Goal: Transaction & Acquisition: Download file/media

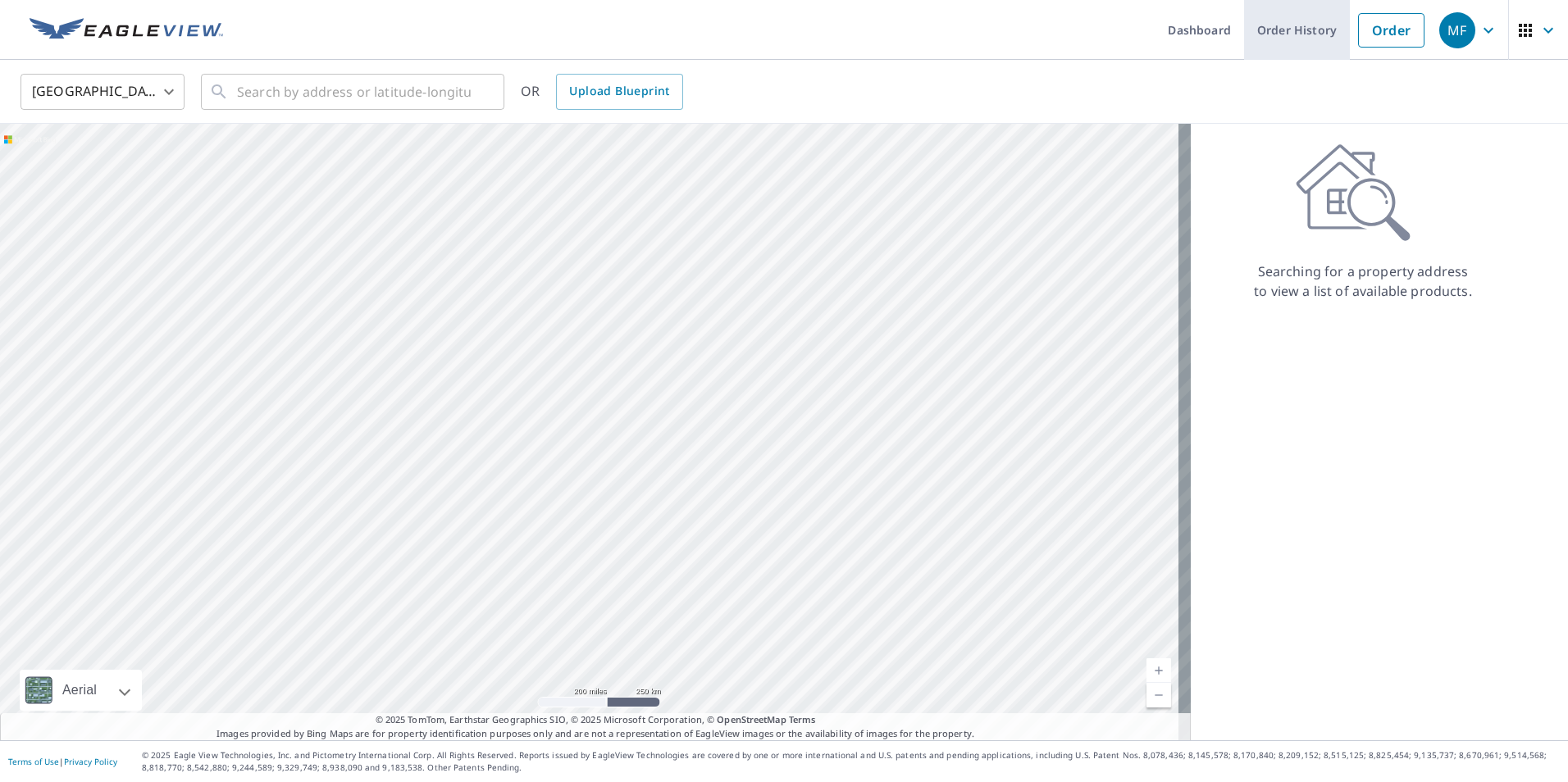
click at [1279, 39] on link "Order History" at bounding box center [1297, 29] width 105 height 60
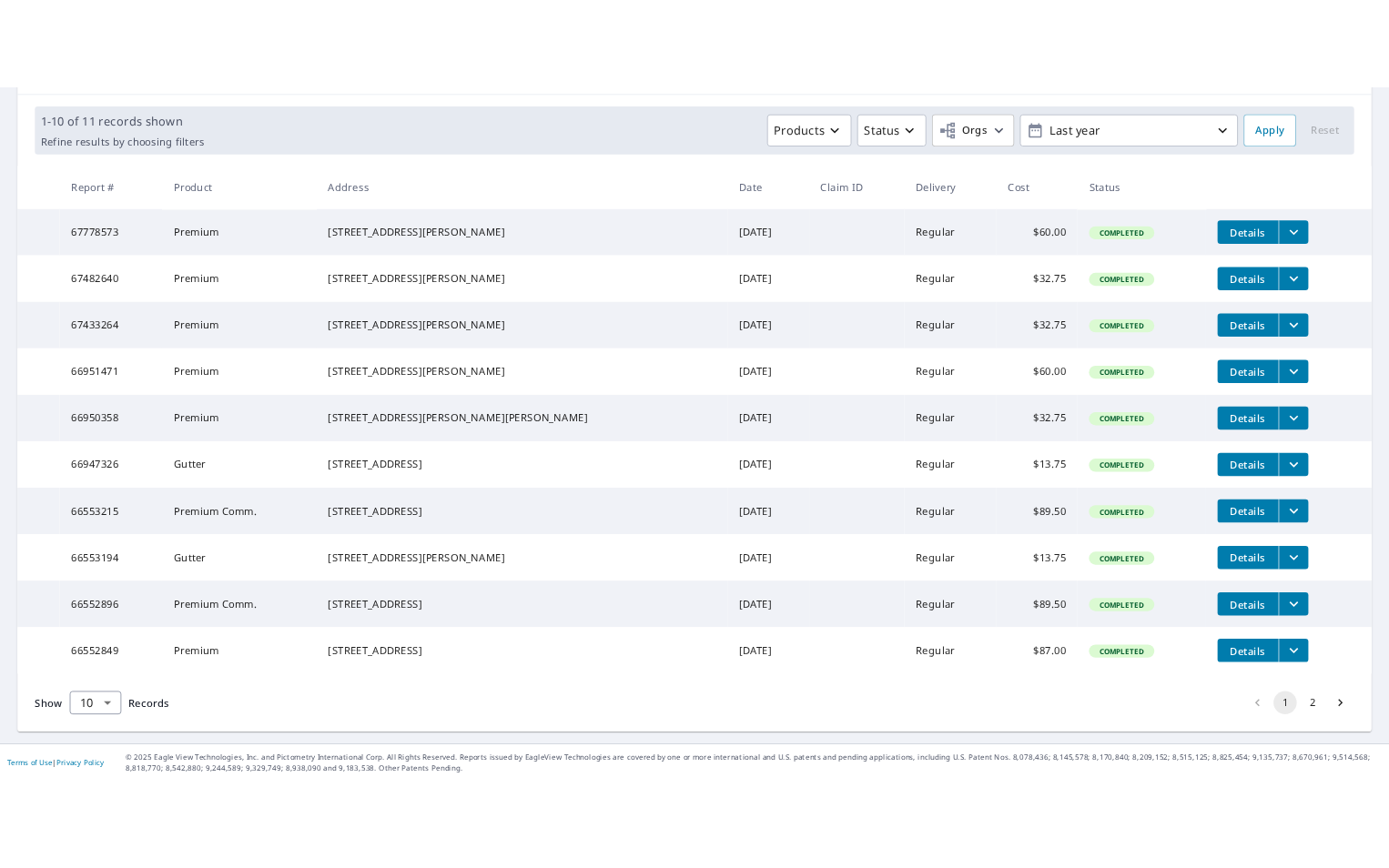
scroll to position [324, 0]
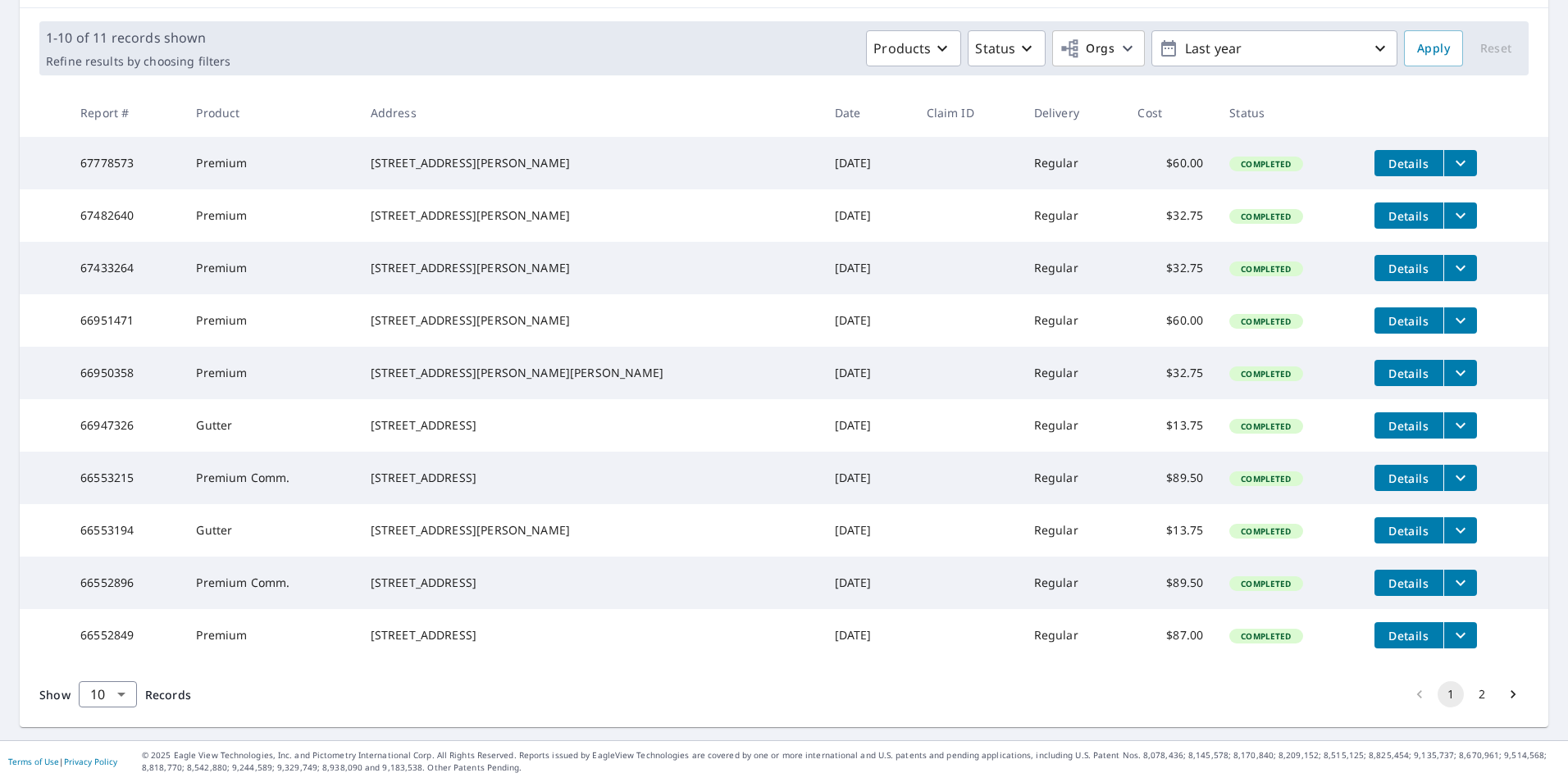
click at [1439, 452] on td "Details" at bounding box center [1455, 478] width 187 height 53
click at [1451, 468] on icon "filesDropdownBtn-66553215" at bounding box center [1461, 478] width 20 height 20
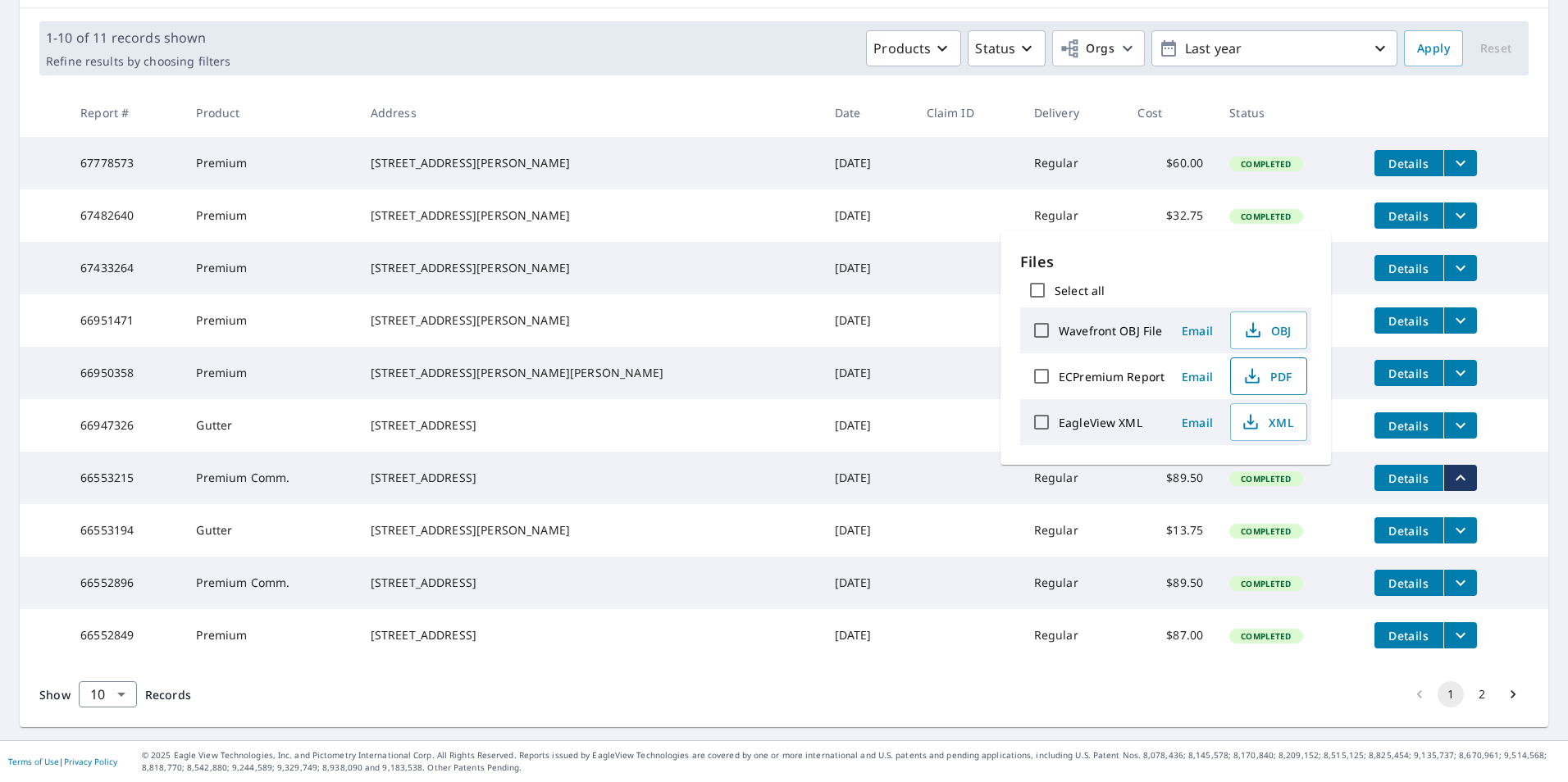
click at [1291, 366] on span "PDF" at bounding box center [1267, 376] width 53 height 20
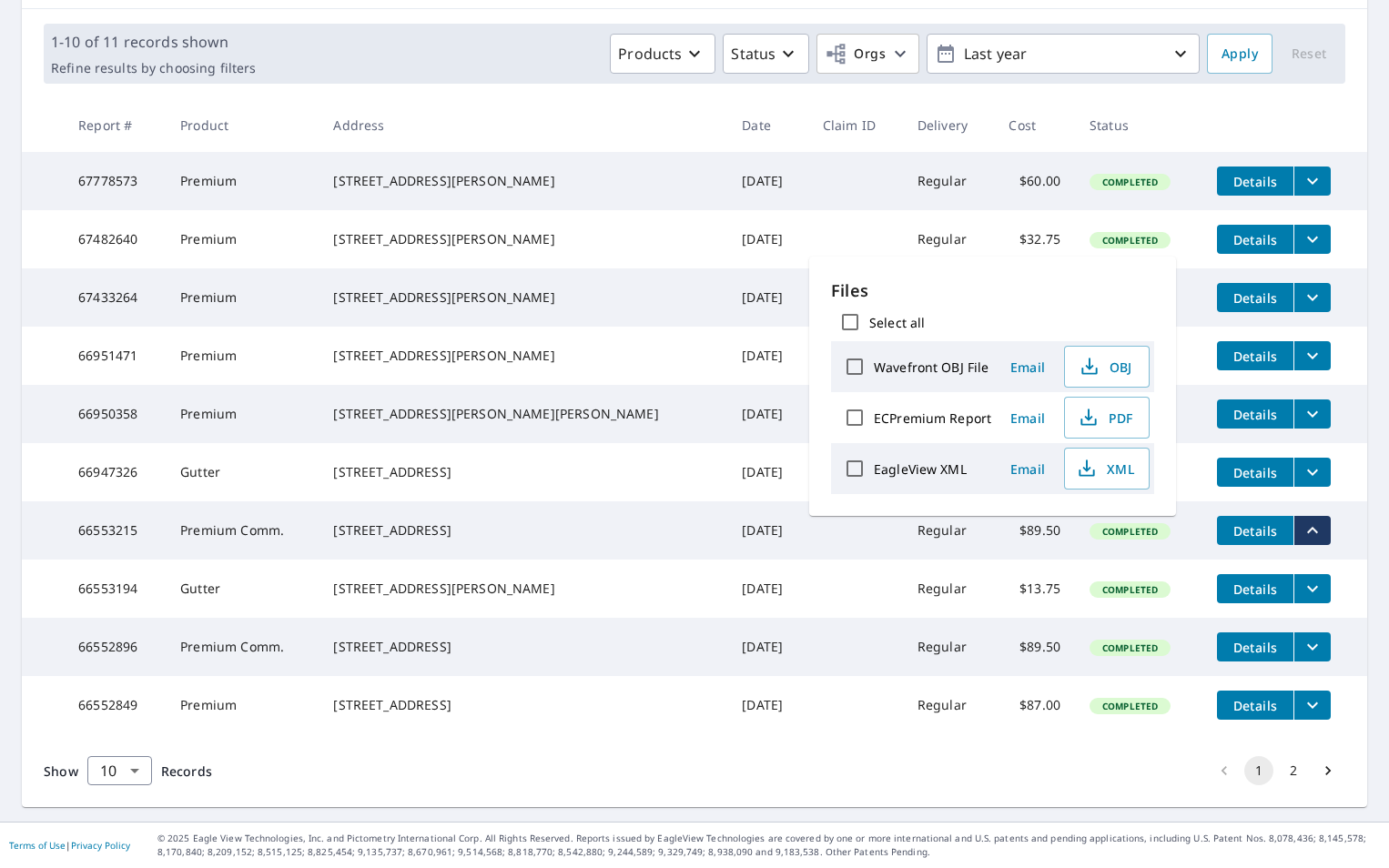
click at [1018, 787] on div "Show 10 10 ​ Records 1 2" at bounding box center [694, 771] width 1345 height 73
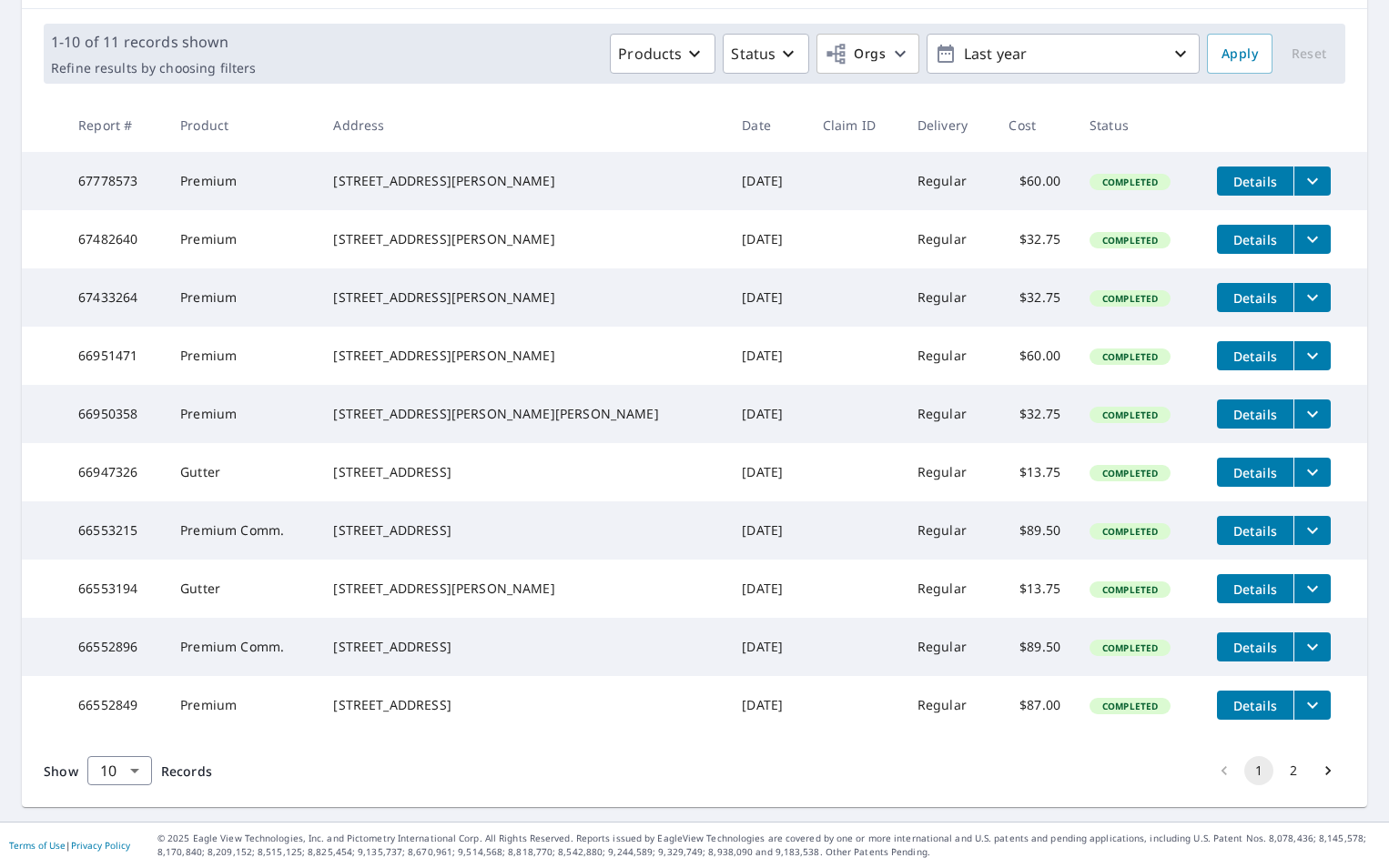
click at [1279, 761] on button "2" at bounding box center [1293, 771] width 29 height 29
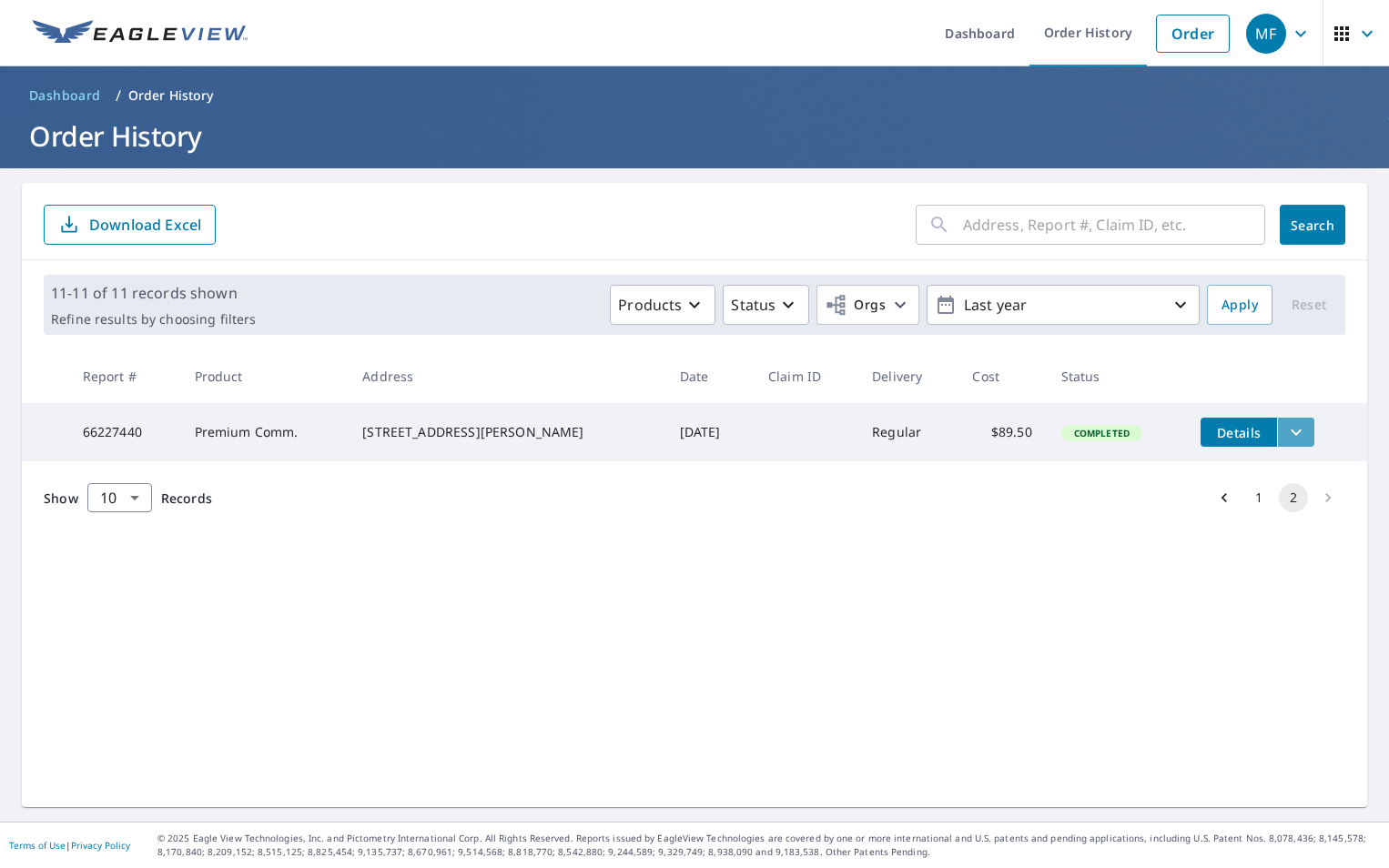
click at [1285, 433] on icon "filesDropdownBtn-66227440" at bounding box center [1296, 432] width 22 height 22
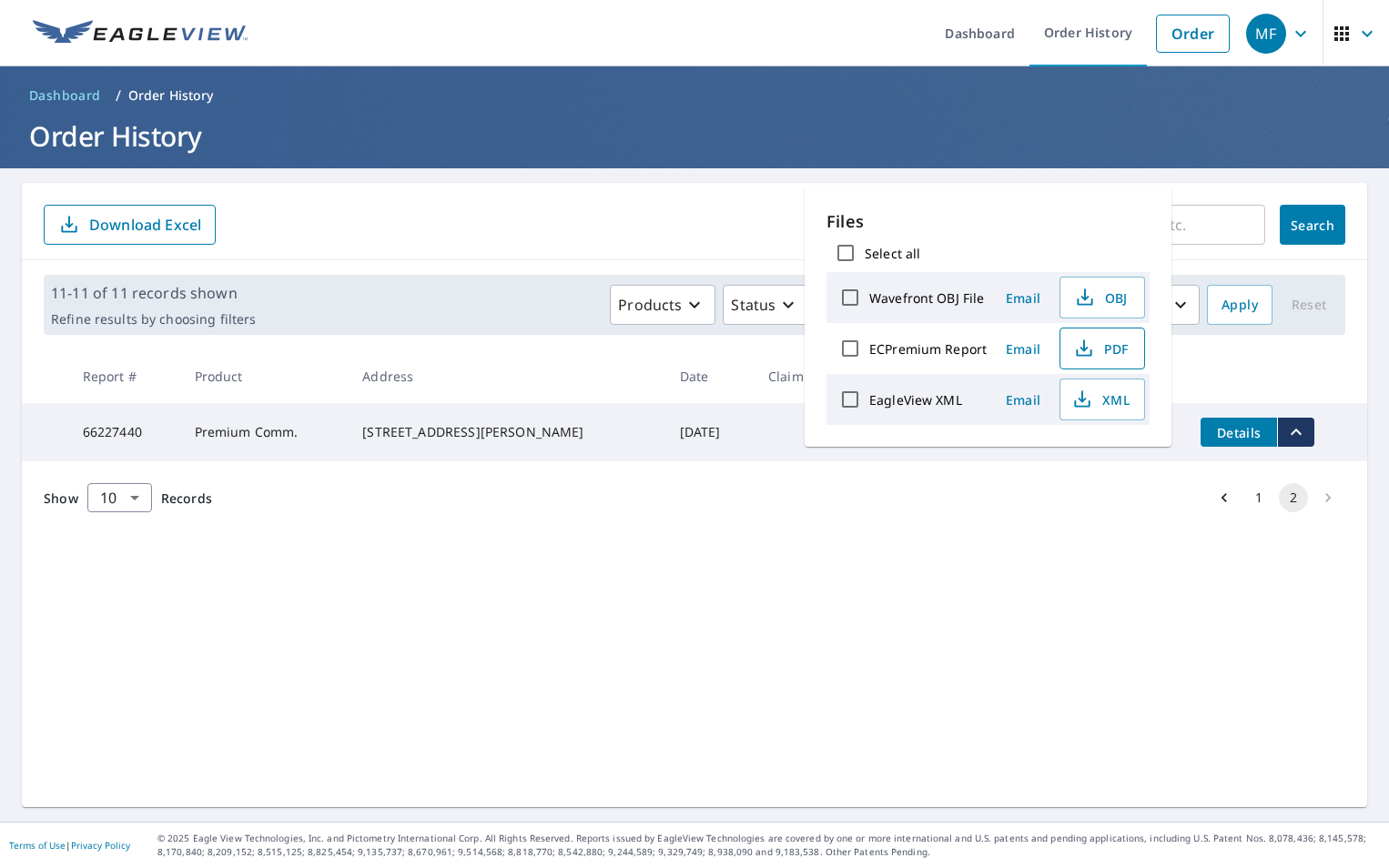
click at [1114, 347] on span "PDF" at bounding box center [1100, 348] width 59 height 22
